Goal: Transaction & Acquisition: Purchase product/service

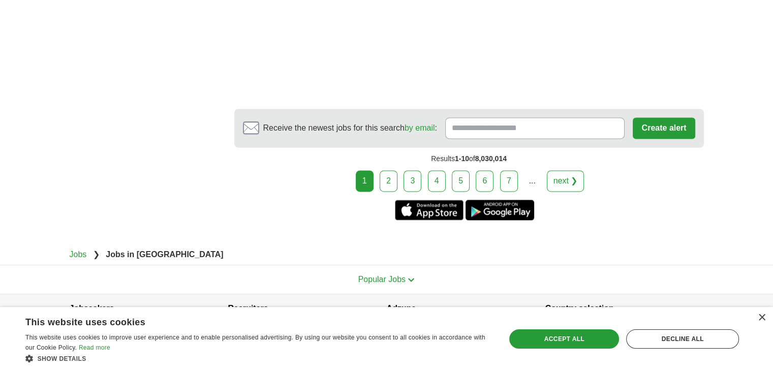
scroll to position [1511, 0]
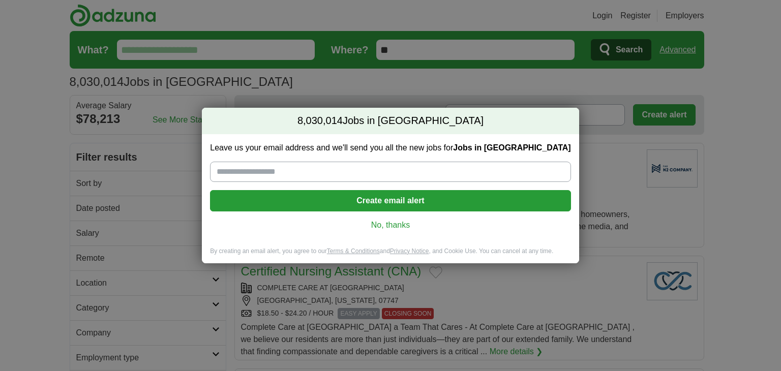
click at [380, 225] on link "No, thanks" at bounding box center [390, 225] width 344 height 11
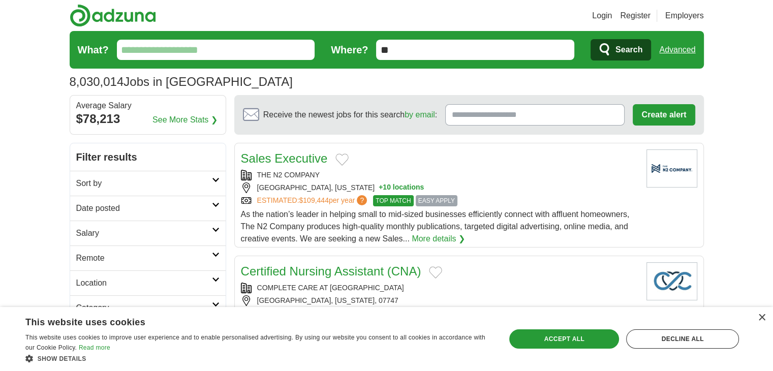
click at [222, 49] on input "What?" at bounding box center [216, 50] width 198 height 20
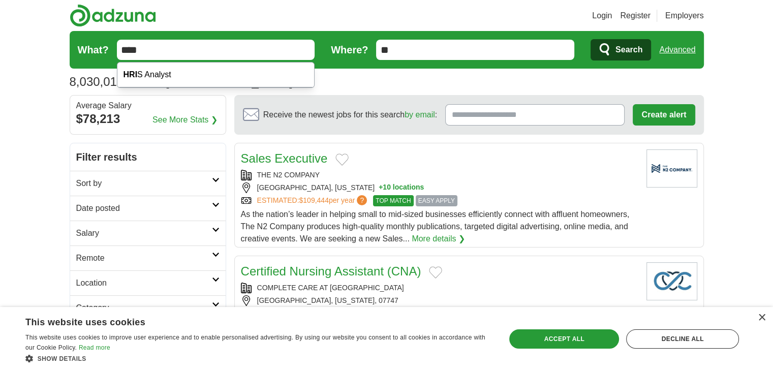
type input "****"
click at [591, 39] on button "Search" at bounding box center [621, 49] width 60 height 21
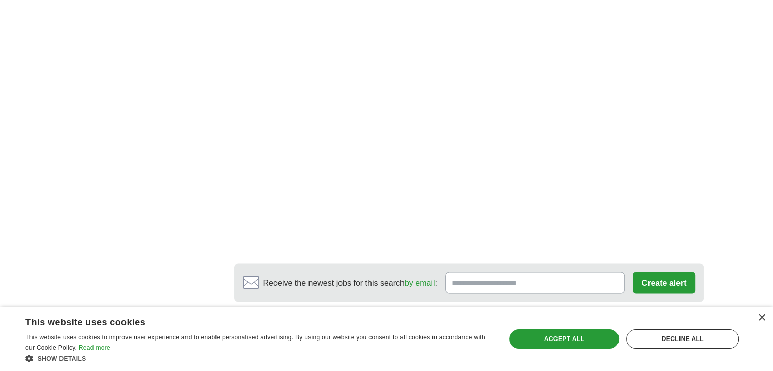
scroll to position [1779, 0]
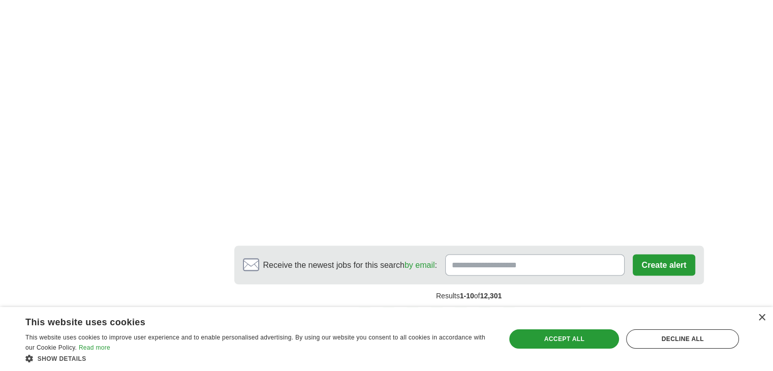
click at [395, 307] on link "2" at bounding box center [389, 317] width 18 height 21
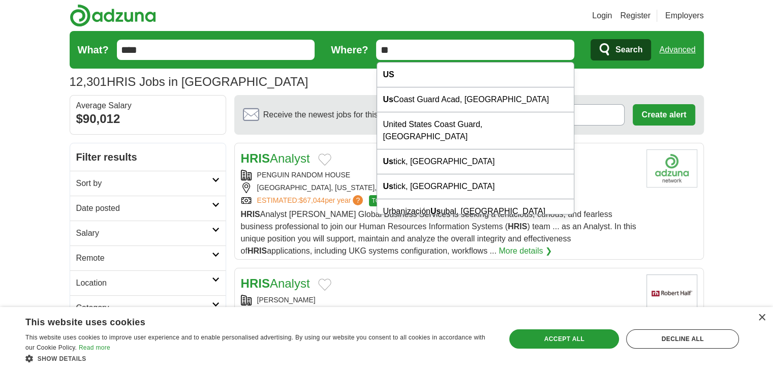
drag, startPoint x: 434, startPoint y: 53, endPoint x: 350, endPoint y: 51, distance: 83.9
click at [354, 51] on form "What? **** Where? ** Search Advanced" at bounding box center [387, 50] width 634 height 38
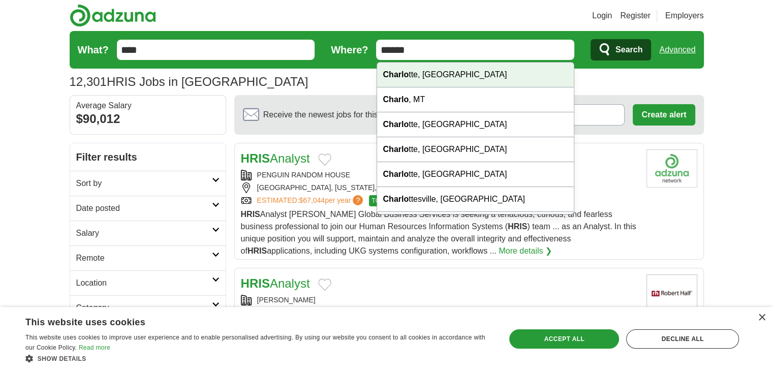
click at [393, 80] on div "Charlo tte, NC" at bounding box center [475, 75] width 197 height 25
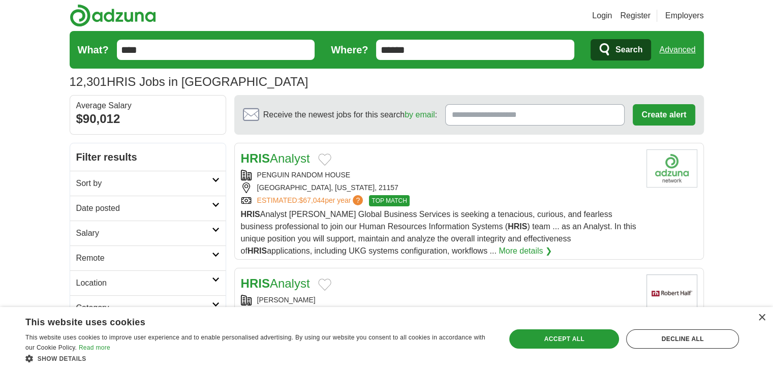
type input "**********"
click at [640, 48] on span "Search" at bounding box center [629, 50] width 27 height 20
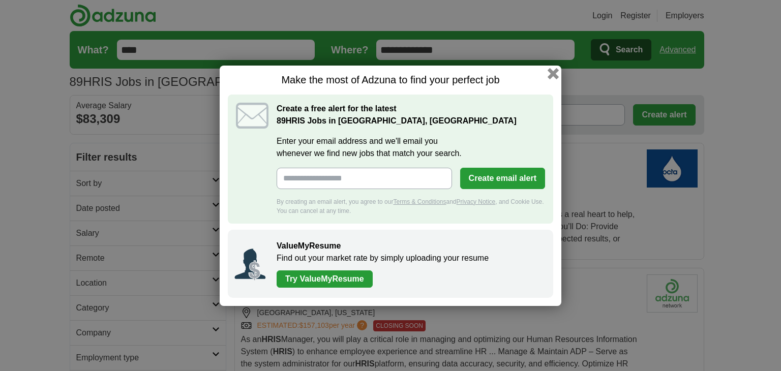
click at [551, 73] on button "button" at bounding box center [552, 73] width 11 height 11
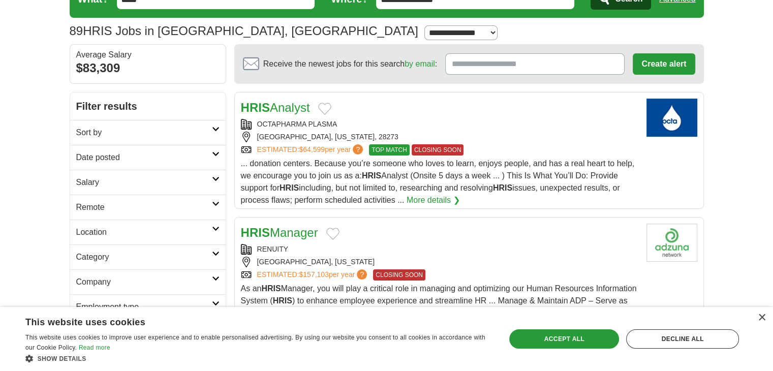
scroll to position [102, 0]
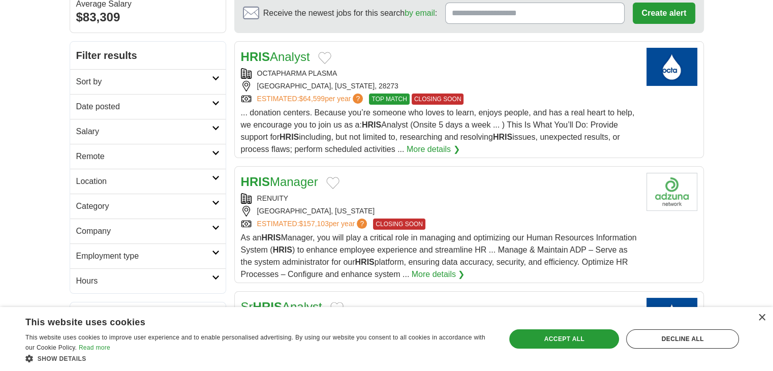
click at [465, 274] on link "More details ❯" at bounding box center [438, 274] width 53 height 12
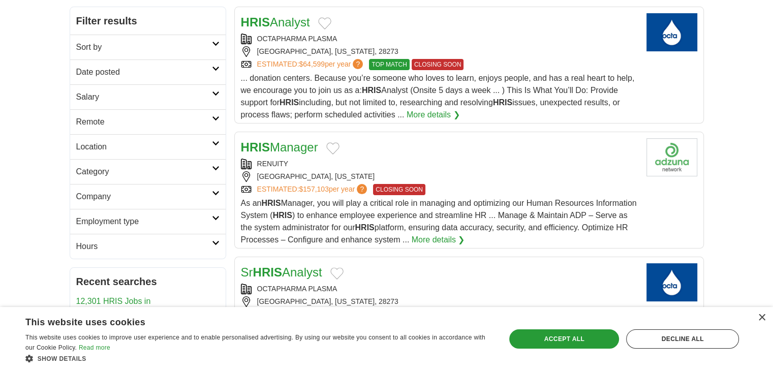
scroll to position [51, 0]
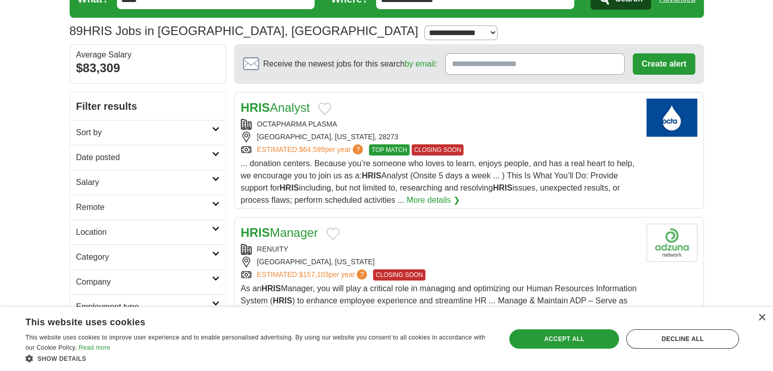
click at [429, 200] on link "More details ❯" at bounding box center [433, 200] width 53 height 12
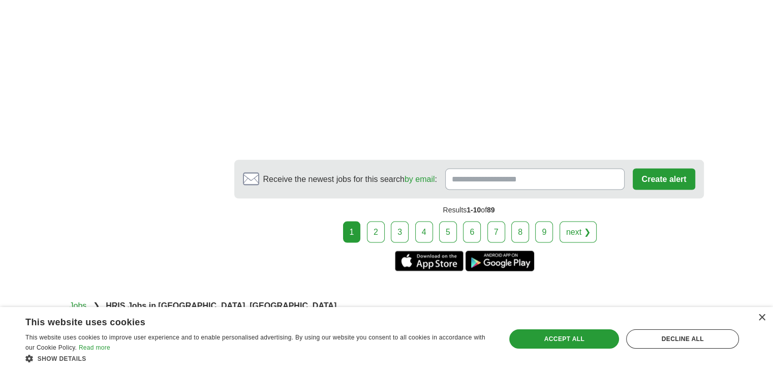
scroll to position [2027, 0]
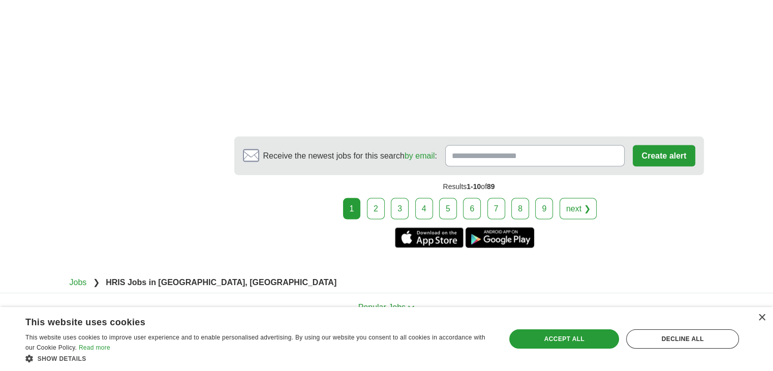
click at [381, 198] on link "2" at bounding box center [376, 208] width 18 height 21
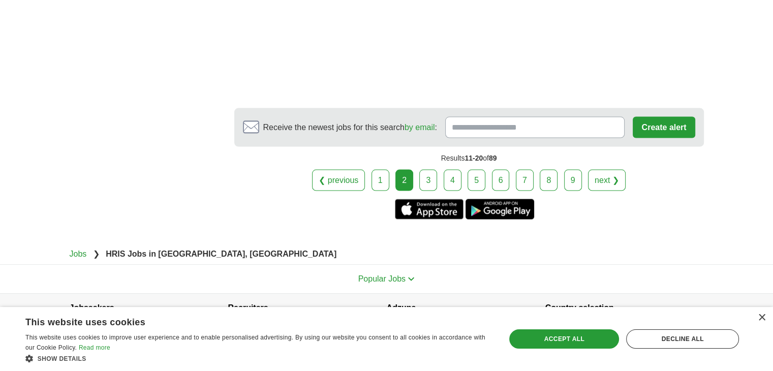
scroll to position [1982, 0]
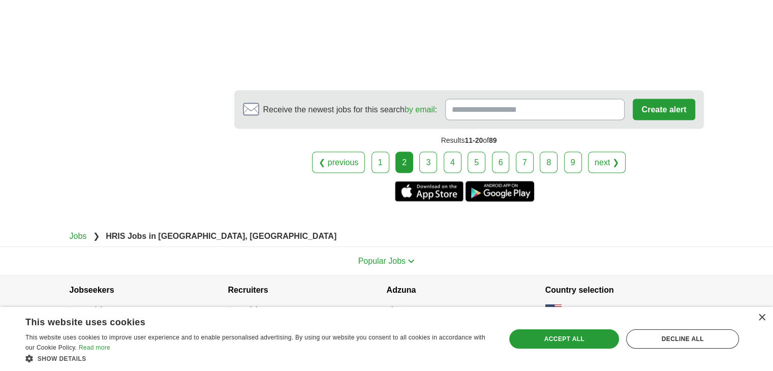
click at [431, 161] on link "3" at bounding box center [428, 162] width 18 height 21
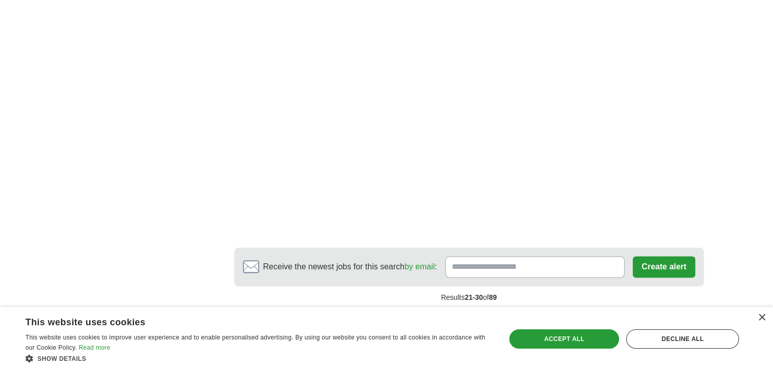
scroll to position [1677, 0]
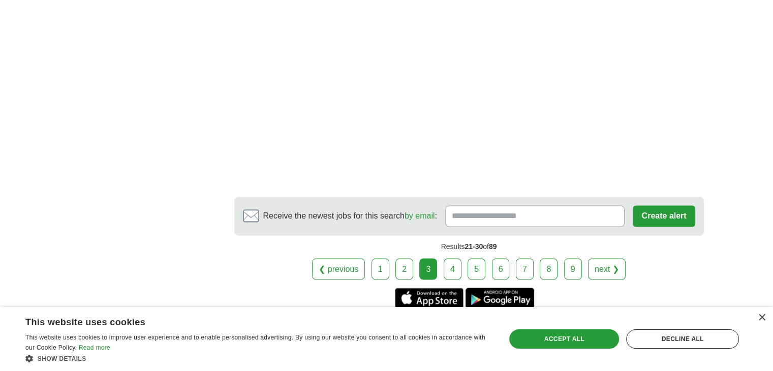
click at [455, 266] on link "4" at bounding box center [453, 268] width 18 height 21
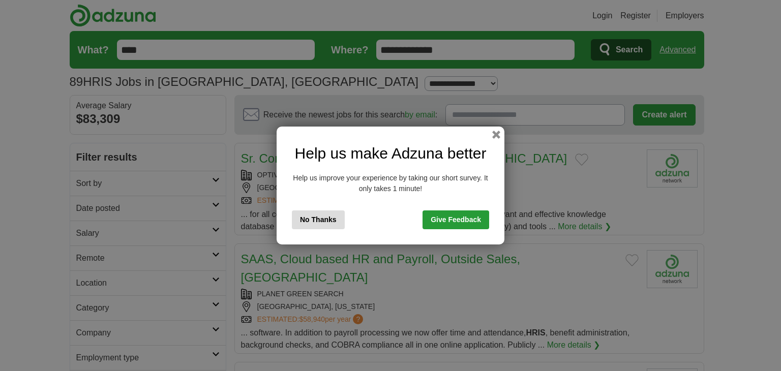
click at [503, 135] on div "Help us make Adzuna better Help us improve your experience by taking our short …" at bounding box center [390, 186] width 228 height 118
click at [496, 135] on button "button" at bounding box center [495, 134] width 11 height 11
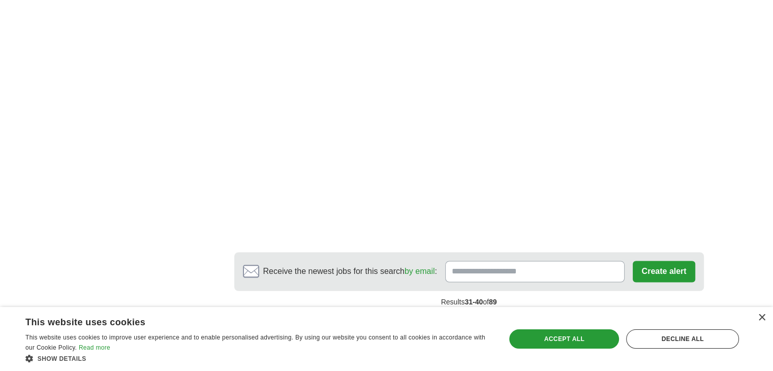
scroll to position [1626, 0]
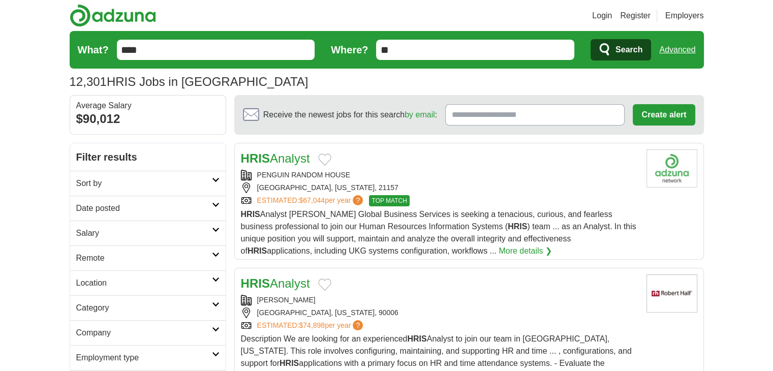
click at [630, 13] on link "Register" at bounding box center [635, 16] width 30 height 12
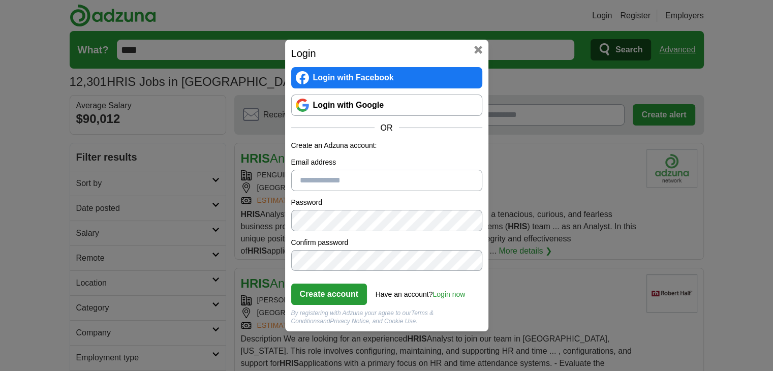
click at [311, 176] on input "Email address" at bounding box center [386, 180] width 191 height 21
type input "**********"
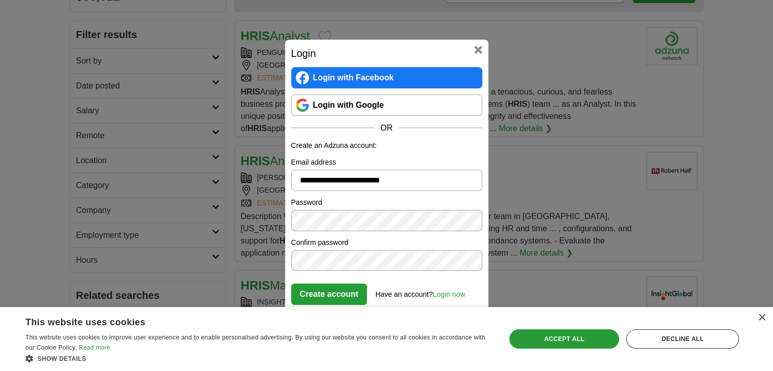
scroll to position [152, 0]
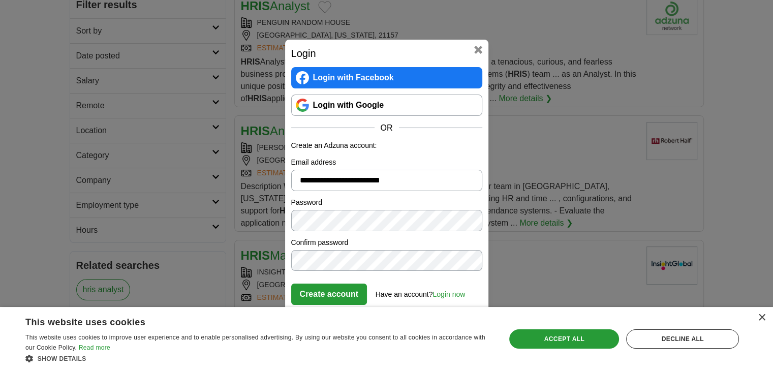
click at [335, 293] on button "Create account" at bounding box center [329, 294] width 76 height 21
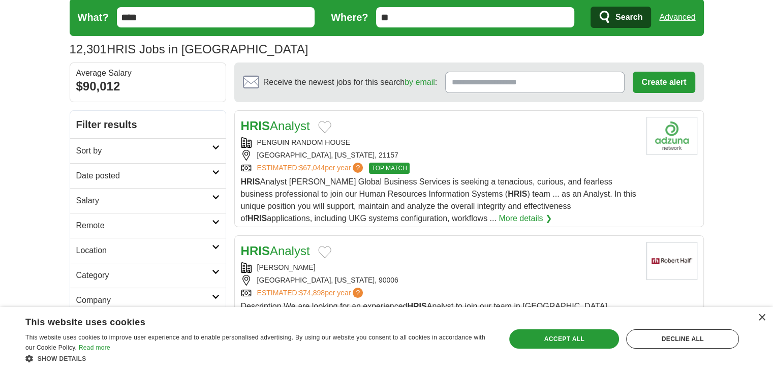
scroll to position [0, 0]
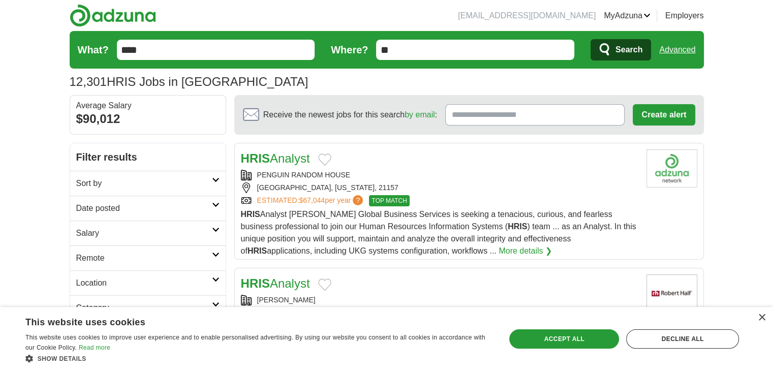
click at [0, 0] on link "Resumes" at bounding box center [0, 0] width 0 height 0
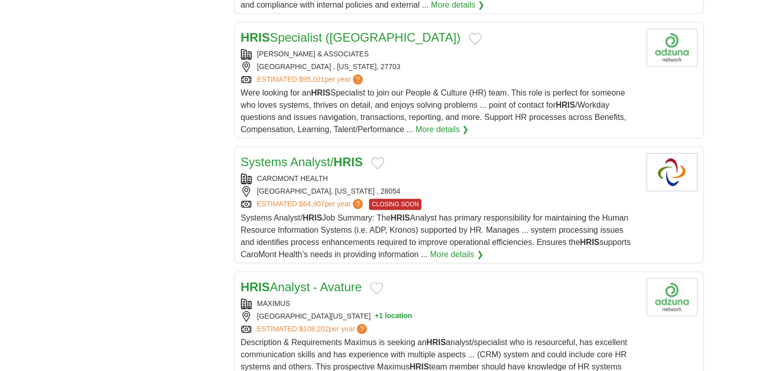
scroll to position [1118, 0]
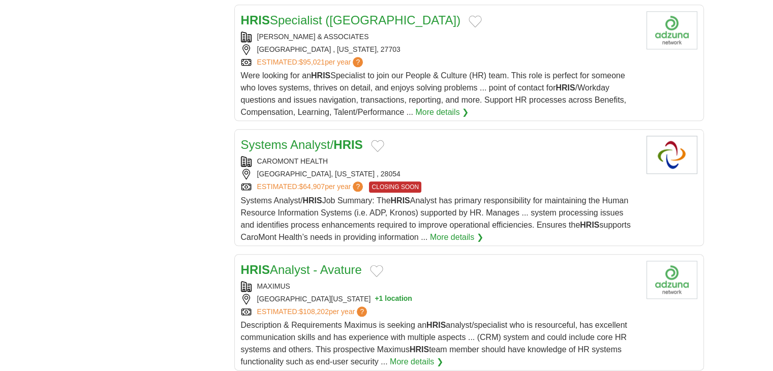
click at [305, 138] on link "Systems Analyst/ HRIS" at bounding box center [302, 145] width 122 height 14
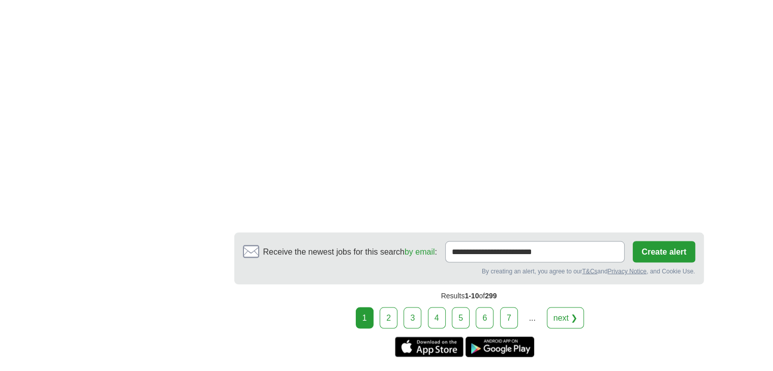
scroll to position [1881, 0]
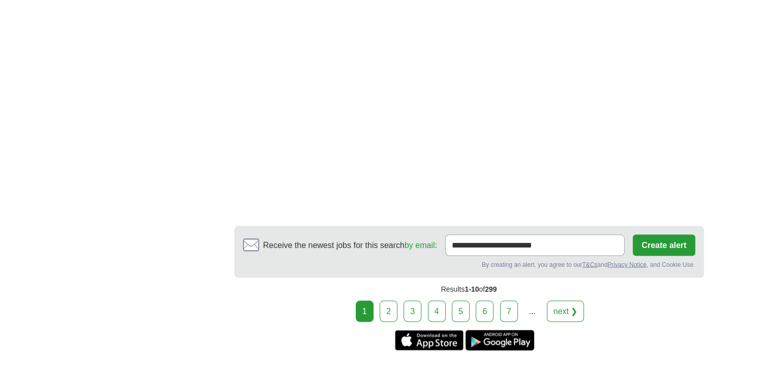
click at [394, 300] on link "2" at bounding box center [389, 310] width 18 height 21
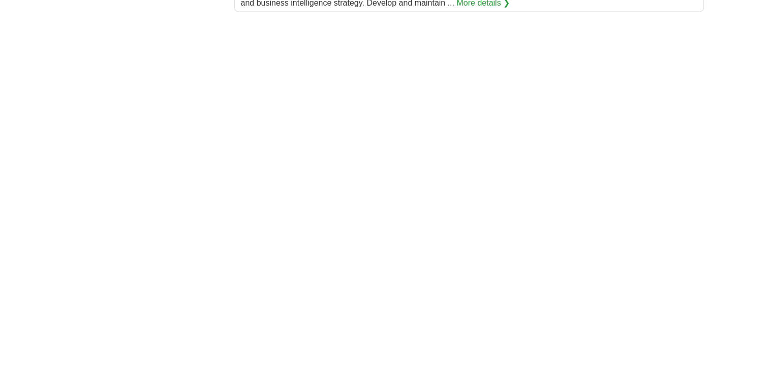
scroll to position [1474, 0]
